Goal: Information Seeking & Learning: Check status

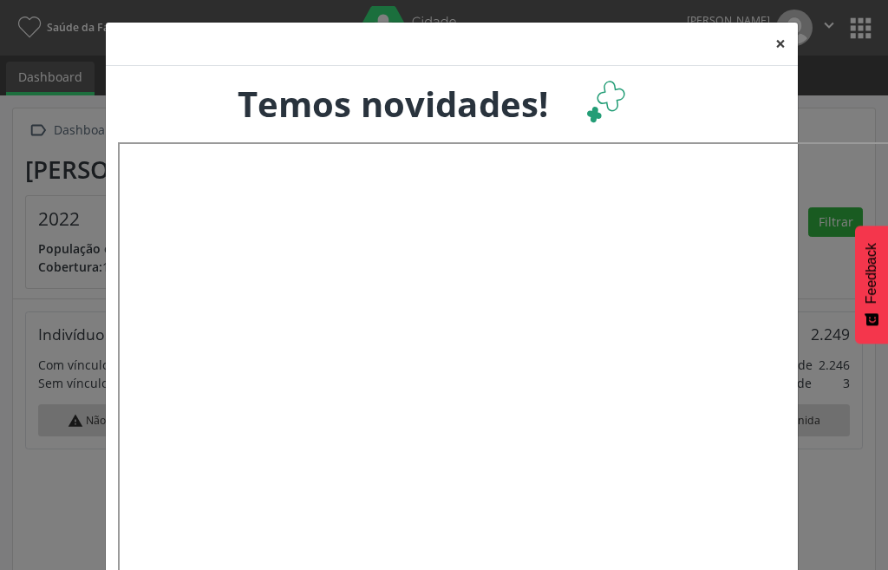
click at [770, 45] on button "×" at bounding box center [780, 44] width 35 height 42
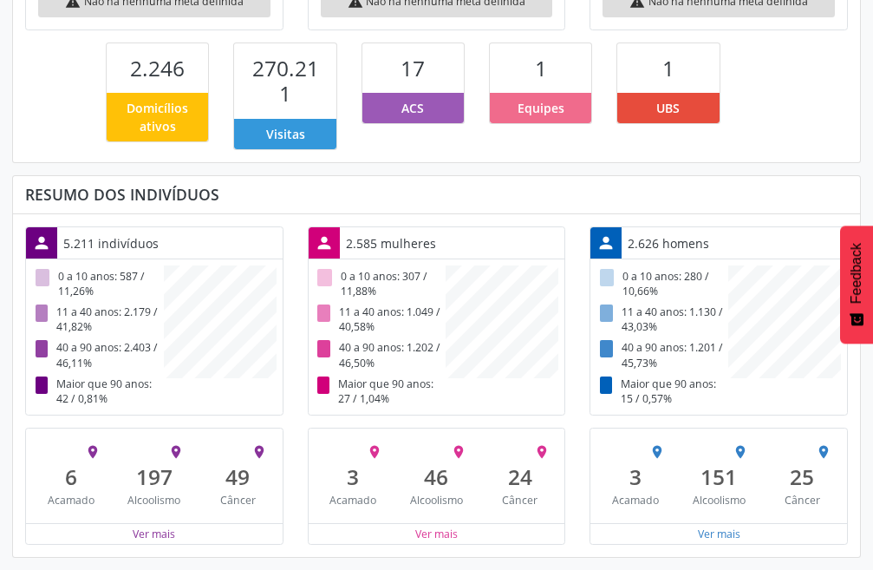
scroll to position [159, 0]
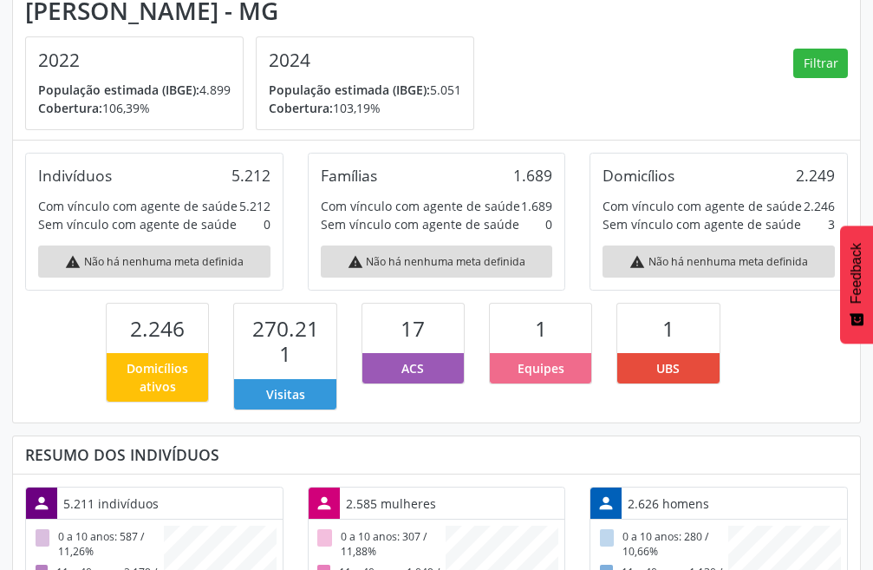
click at [404, 368] on span "ACS" at bounding box center [413, 368] width 23 height 18
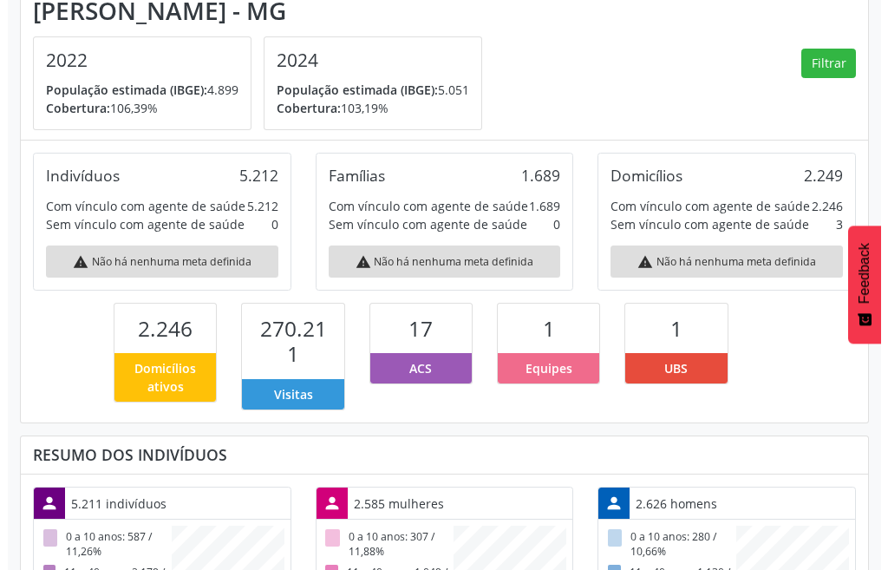
scroll to position [0, 0]
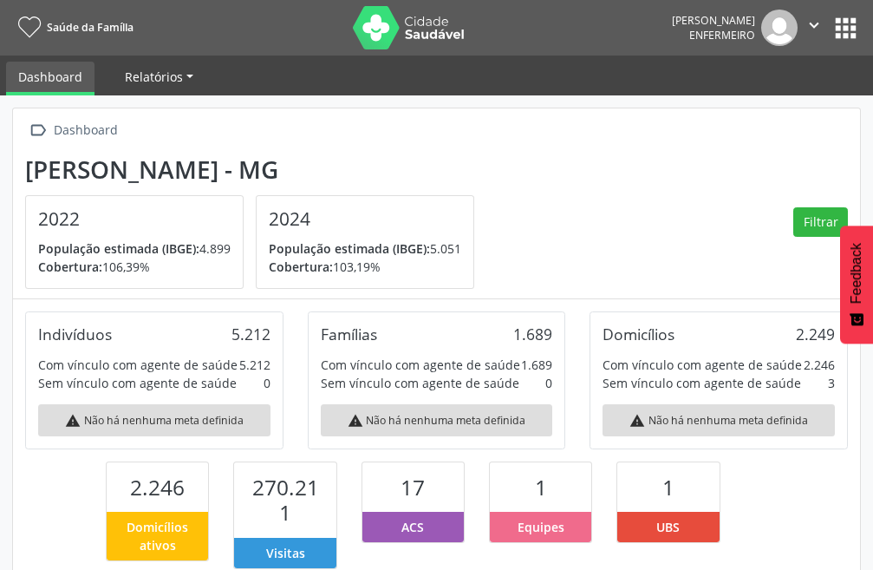
click at [184, 69] on link "Relatórios" at bounding box center [159, 77] width 93 height 30
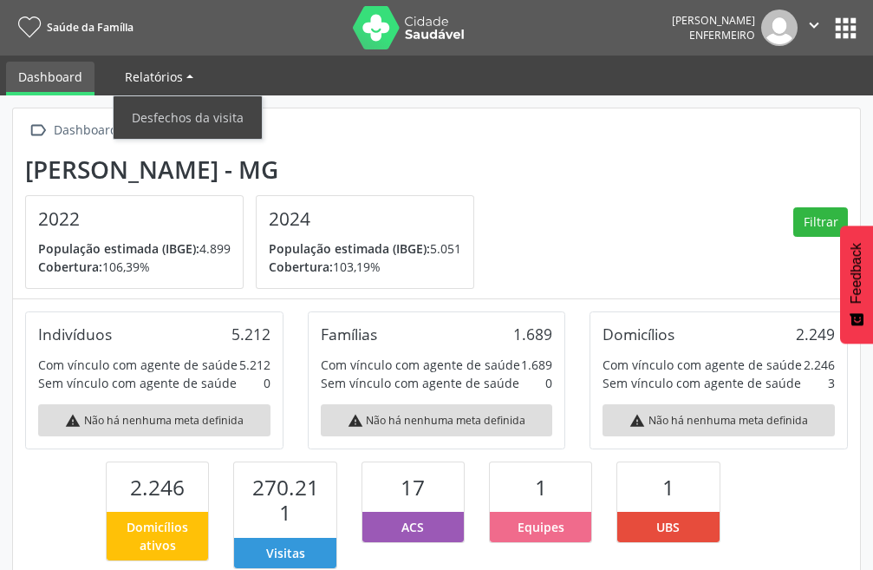
click at [184, 69] on link "Relatórios" at bounding box center [159, 77] width 93 height 30
click at [226, 113] on link "Desfechos da visita" at bounding box center [188, 117] width 148 height 30
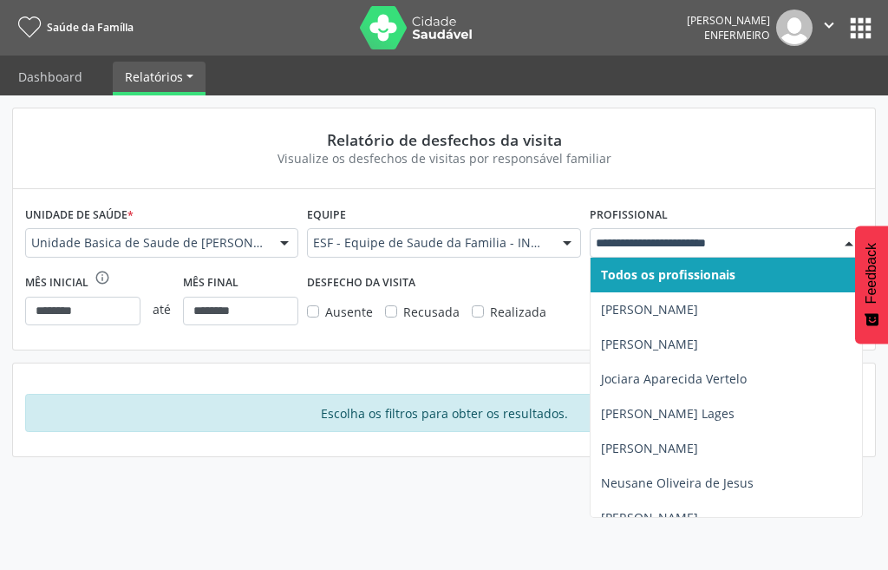
click at [851, 243] on div at bounding box center [849, 243] width 26 height 29
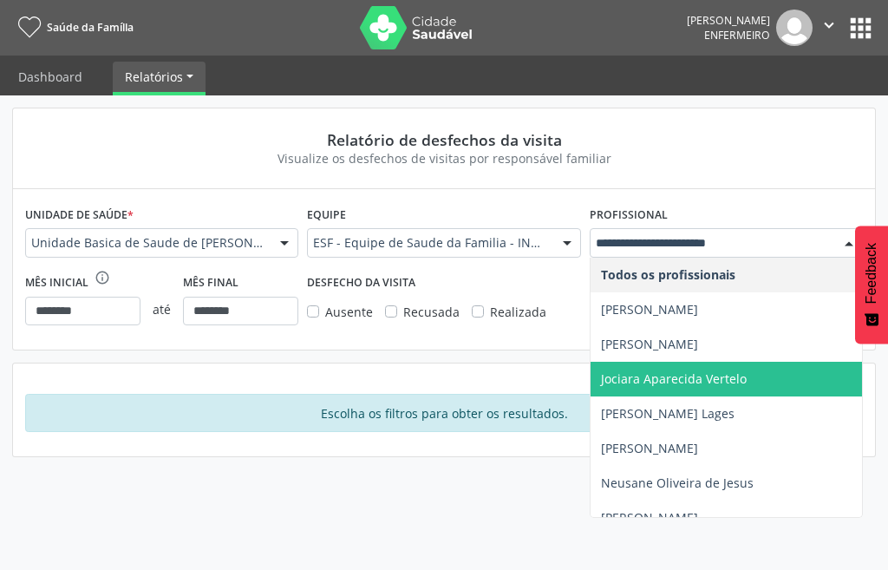
click at [663, 368] on span "Jociara Aparecida Vertelo" at bounding box center [726, 379] width 271 height 35
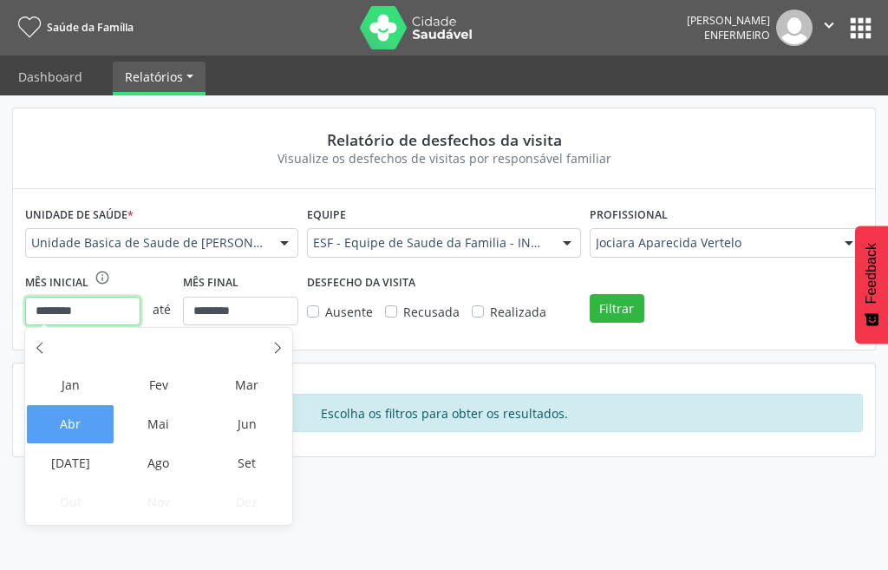
click at [103, 312] on input "********" at bounding box center [82, 311] width 115 height 29
click at [257, 465] on span "Set" at bounding box center [247, 463] width 88 height 38
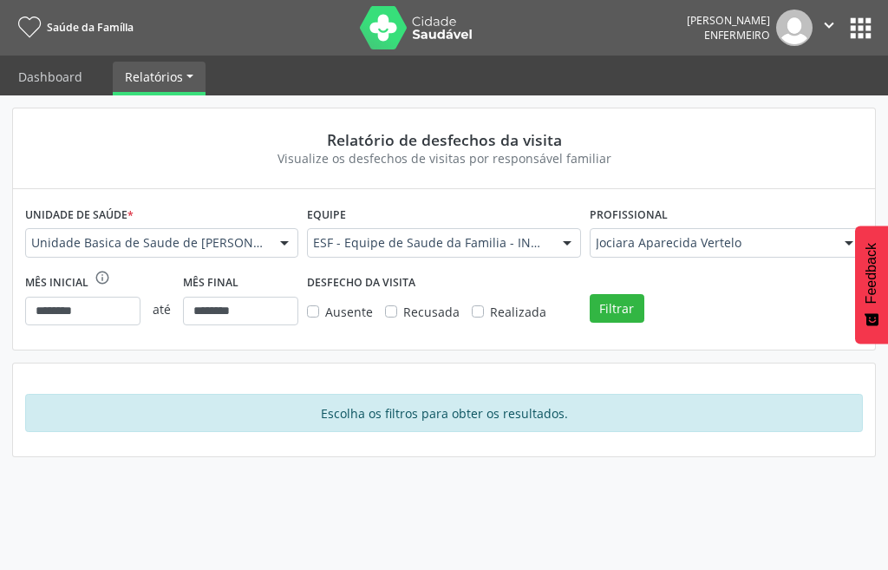
click at [325, 308] on label "Ausente" at bounding box center [349, 312] width 48 height 18
click at [403, 314] on label "Recusada" at bounding box center [431, 312] width 56 height 18
click at [472, 304] on div "Realizada" at bounding box center [509, 312] width 75 height 18
click at [490, 309] on label "Realizada" at bounding box center [518, 312] width 56 height 18
click at [614, 310] on button "Filtrar" at bounding box center [617, 308] width 55 height 29
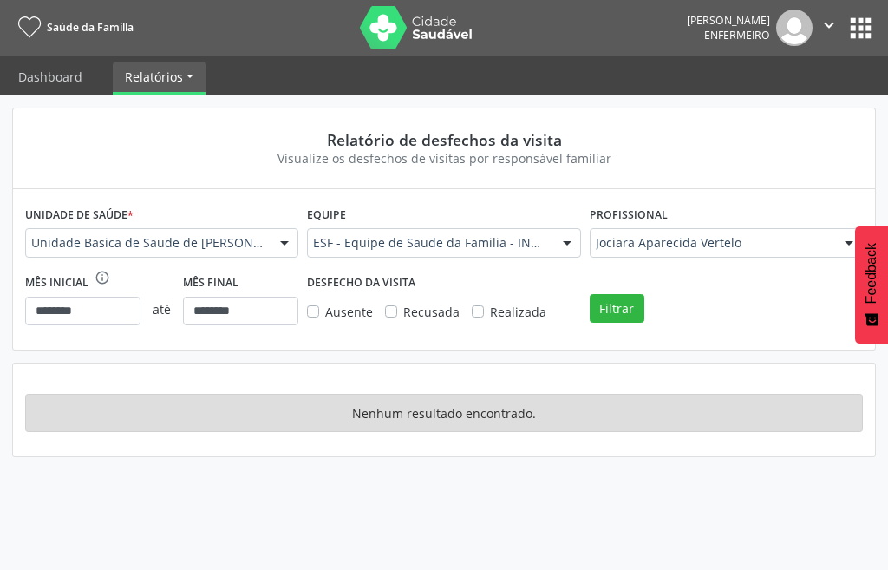
click at [403, 313] on label "Recusada" at bounding box center [431, 312] width 56 height 18
click at [306, 308] on div "DESFECHO DA VISITA Ausente Recusada Realizada" at bounding box center [444, 304] width 282 height 68
click at [325, 312] on label "Ausente" at bounding box center [349, 312] width 48 height 18
click at [637, 314] on button "Filtrar" at bounding box center [617, 308] width 55 height 29
click at [559, 247] on div at bounding box center [567, 243] width 26 height 29
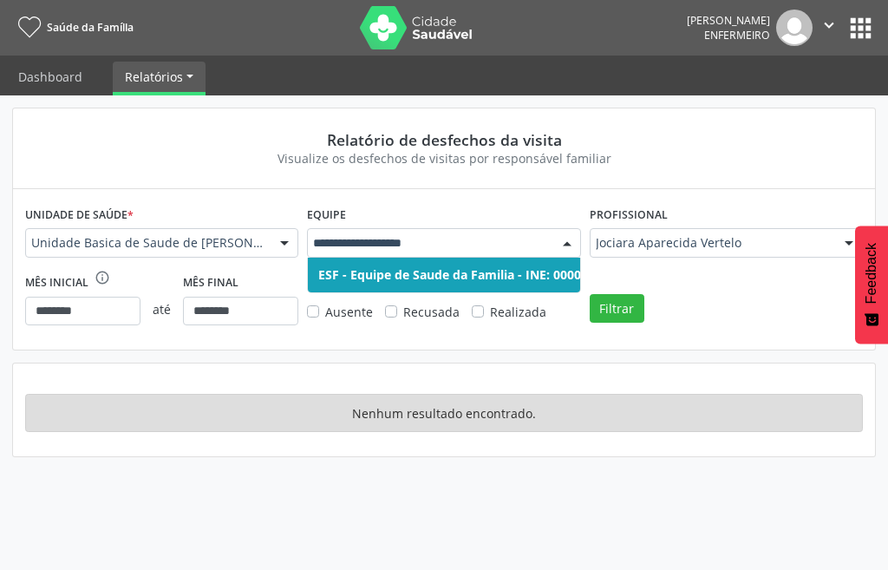
click at [477, 269] on span "ESF - Equipe de Saude da Familia - INE: 0000242403" at bounding box center [470, 274] width 304 height 16
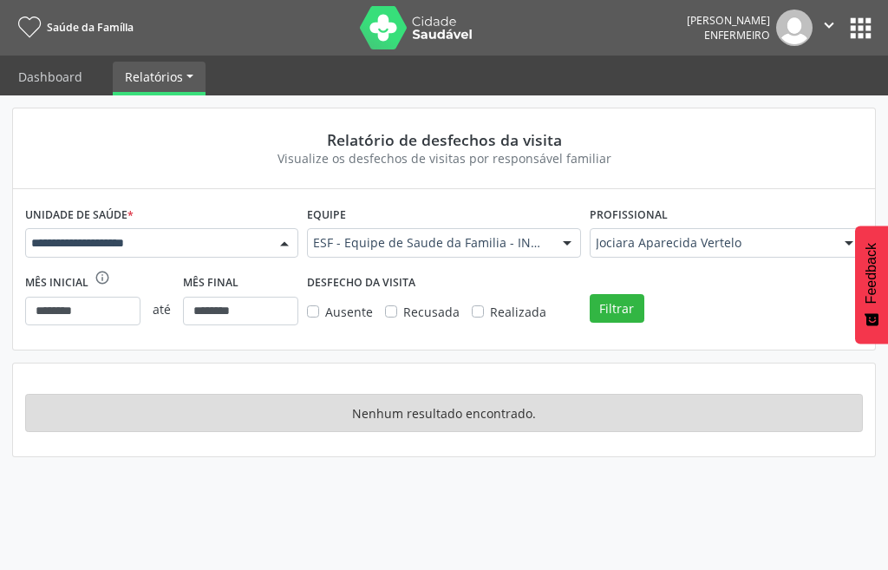
click at [284, 243] on div at bounding box center [284, 243] width 26 height 29
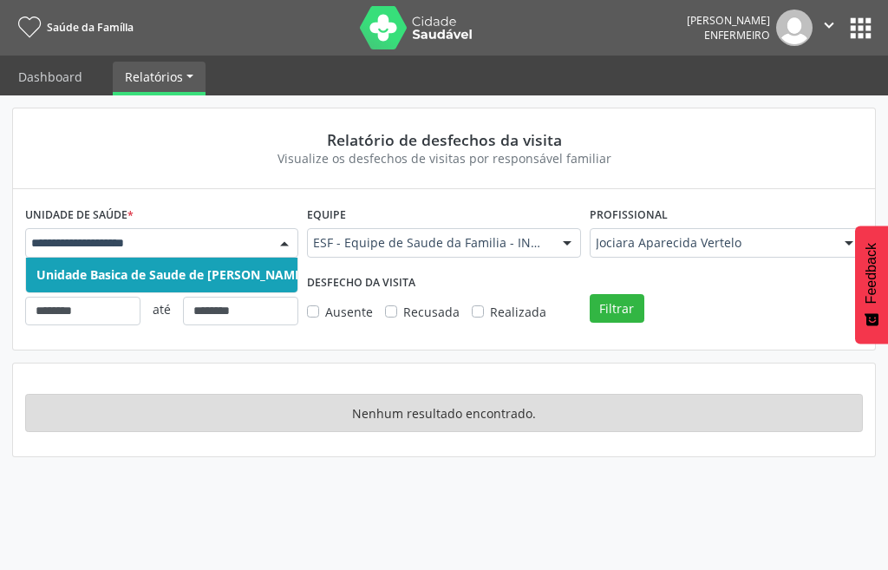
click at [261, 275] on span "Unidade Basica de Saude de [PERSON_NAME]" at bounding box center [171, 274] width 270 height 16
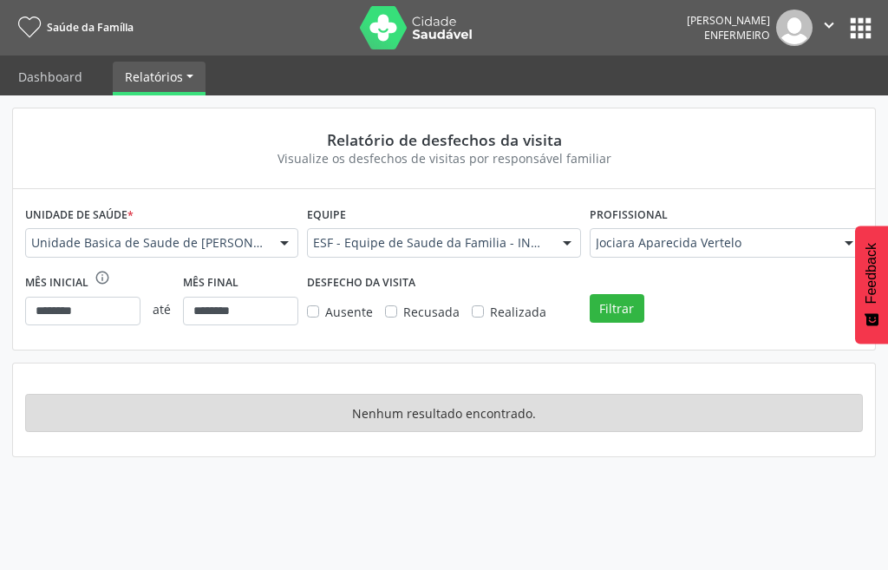
click at [865, 21] on button "apps" at bounding box center [861, 28] width 30 height 30
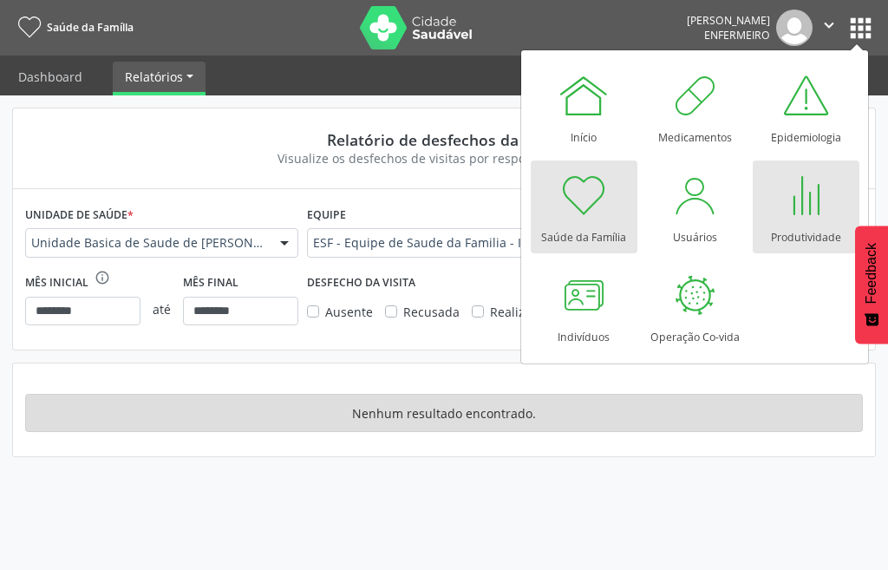
click at [791, 233] on div "Produtividade" at bounding box center [806, 232] width 70 height 23
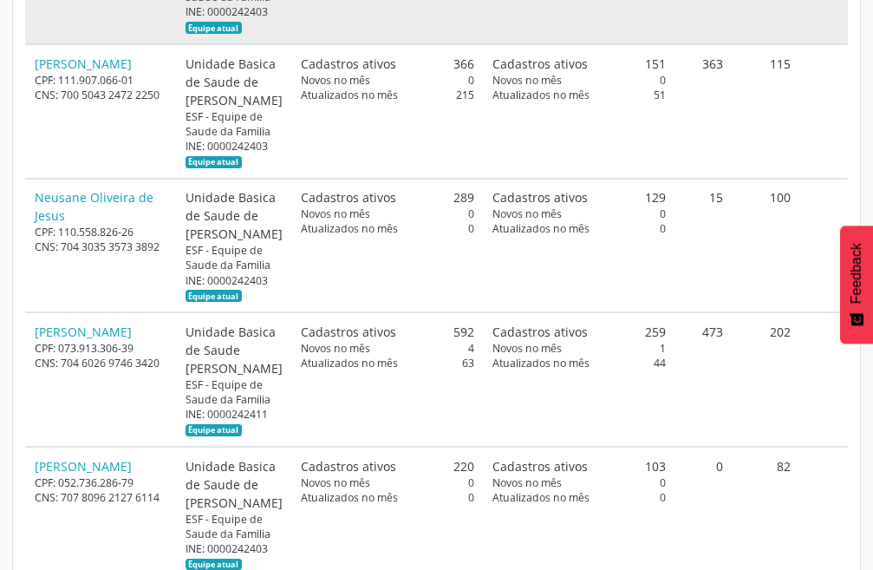
scroll to position [1214, 0]
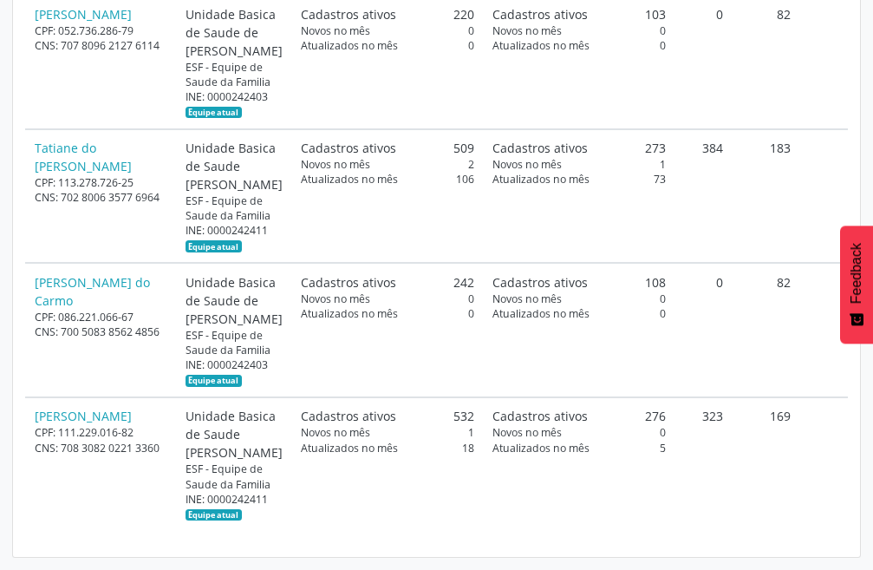
scroll to position [0, 0]
